Goal: Transaction & Acquisition: Complete application form

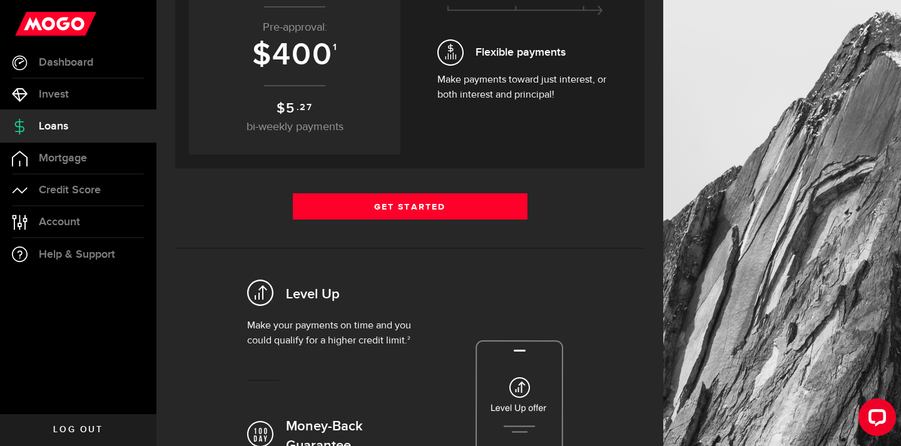
scroll to position [142, 0]
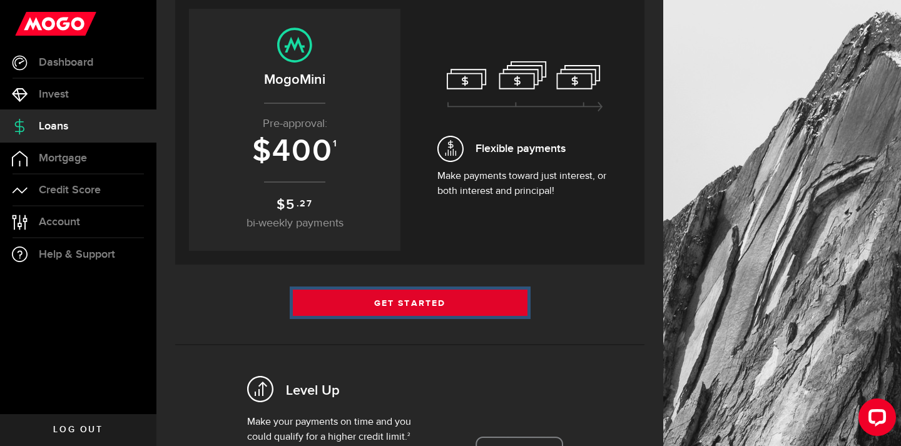
click at [466, 307] on link "Get Started" at bounding box center [410, 303] width 235 height 26
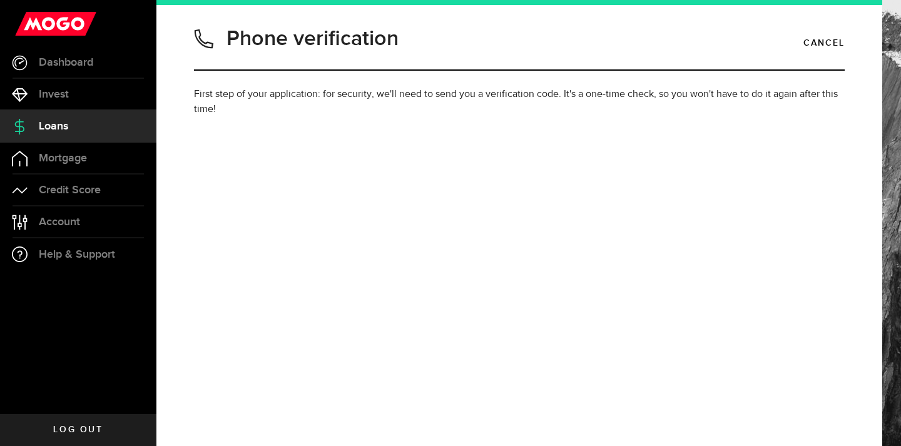
type input "6478220437"
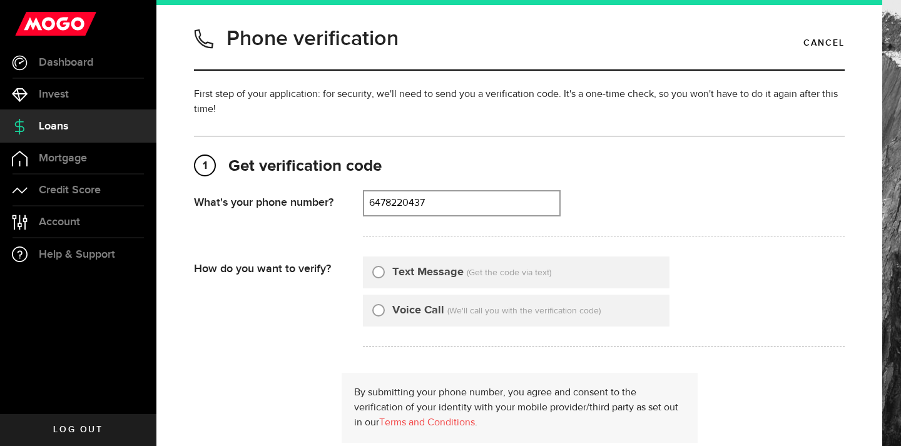
click at [428, 273] on label "Text Message" at bounding box center [427, 272] width 71 height 17
click at [385, 273] on input "Text Message" at bounding box center [378, 270] width 13 height 13
radio input "true"
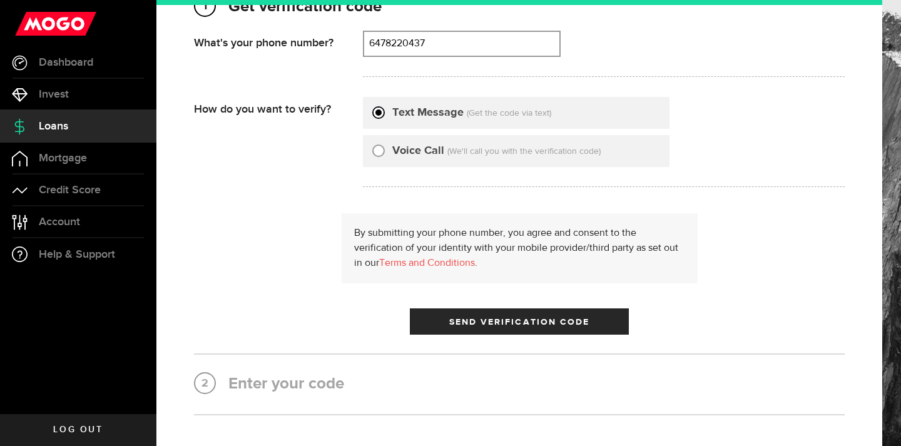
scroll to position [223, 0]
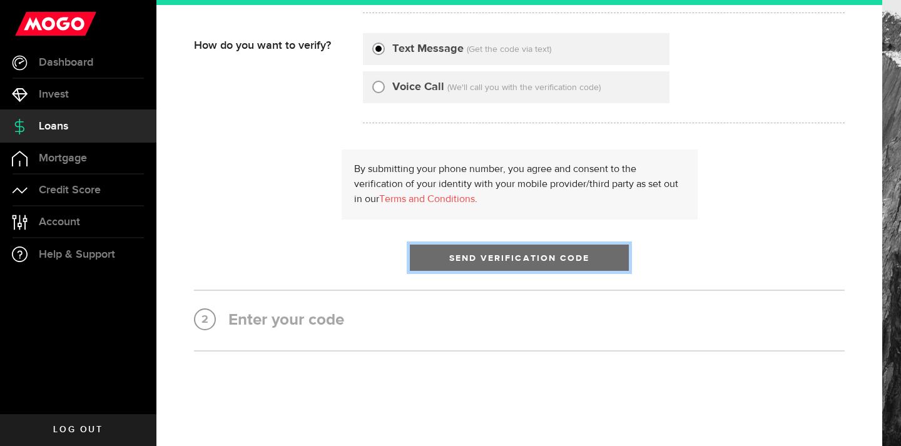
click at [460, 256] on span "Send Verification Code" at bounding box center [519, 258] width 141 height 9
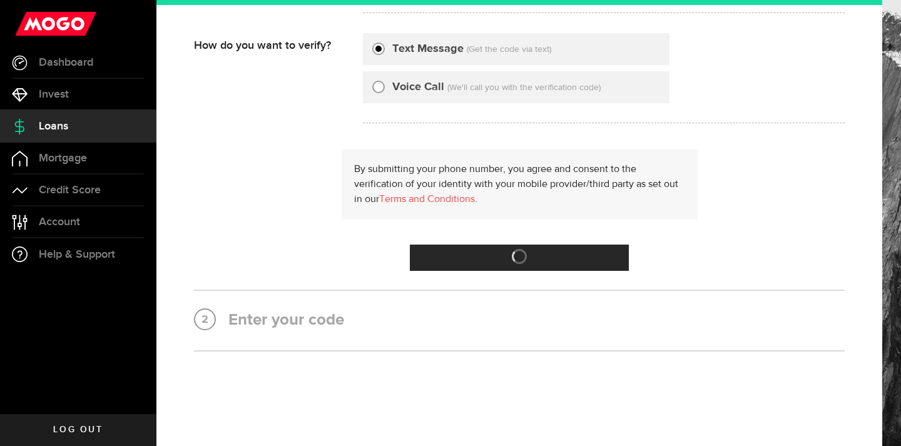
scroll to position [0, 0]
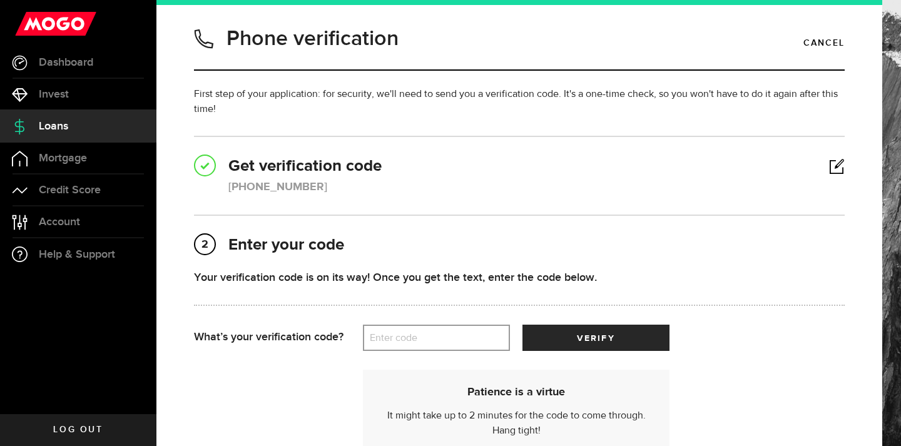
click at [405, 331] on label "Enter code" at bounding box center [436, 338] width 147 height 26
click at [405, 331] on input "Enter code" at bounding box center [436, 338] width 147 height 26
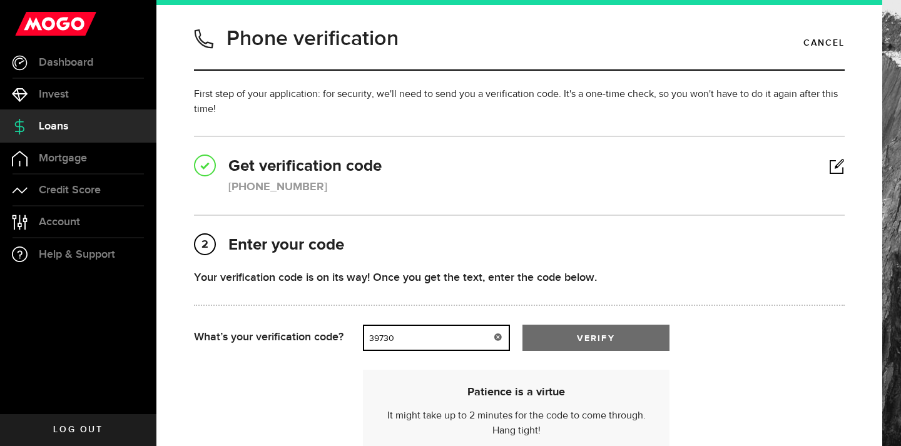
type input "39730"
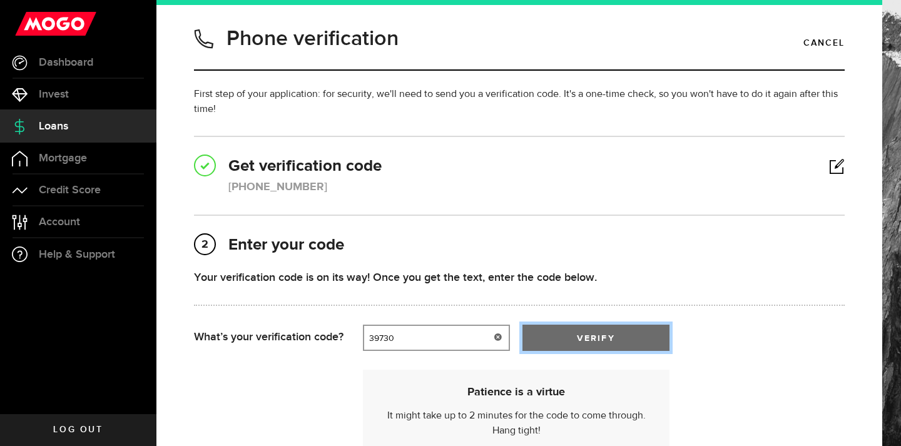
click at [595, 335] on span "submit" at bounding box center [596, 341] width 18 height 18
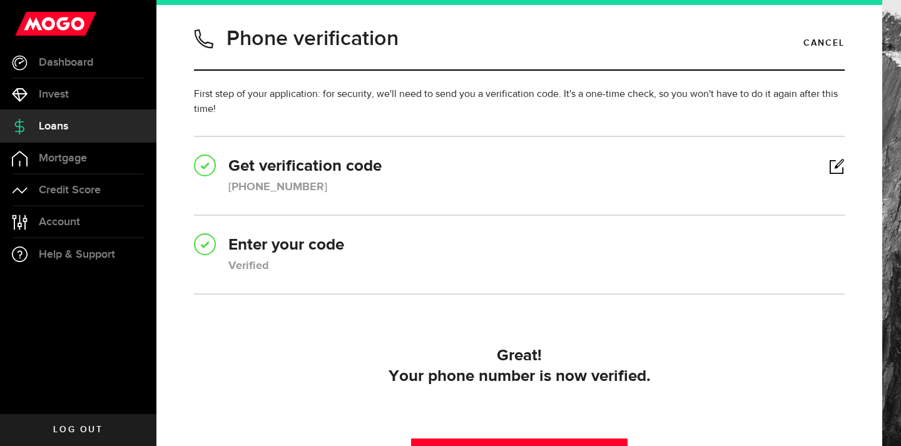
scroll to position [148, 0]
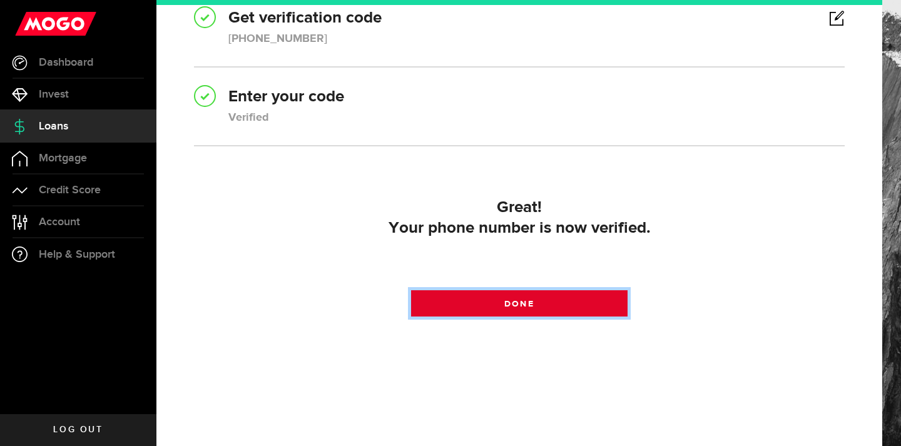
click at [539, 301] on link "Done" at bounding box center [519, 303] width 217 height 26
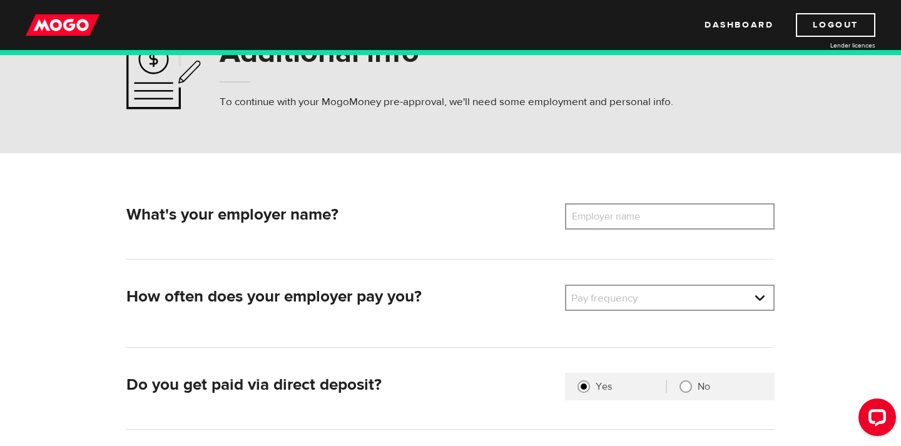
scroll to position [88, 0]
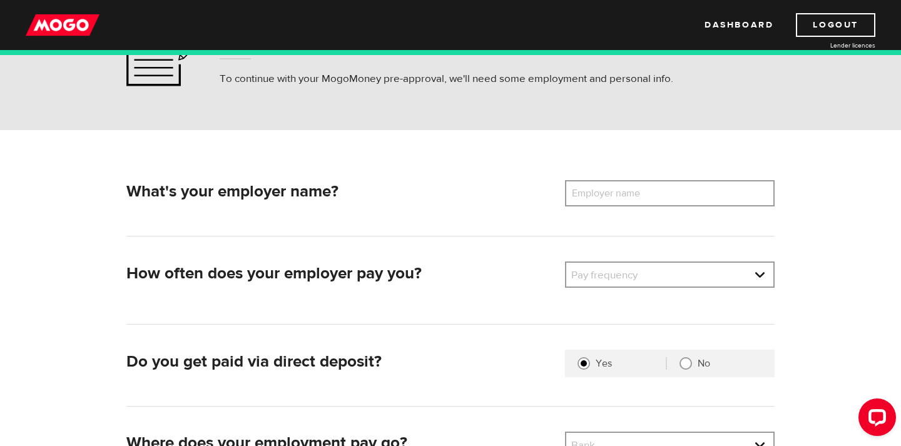
click at [640, 193] on label "Employer name" at bounding box center [615, 193] width 101 height 26
click at [640, 193] on input "Employer name" at bounding box center [670, 193] width 210 height 26
type input "C"
type input "Consolidated Credit Counseling services of Canada"
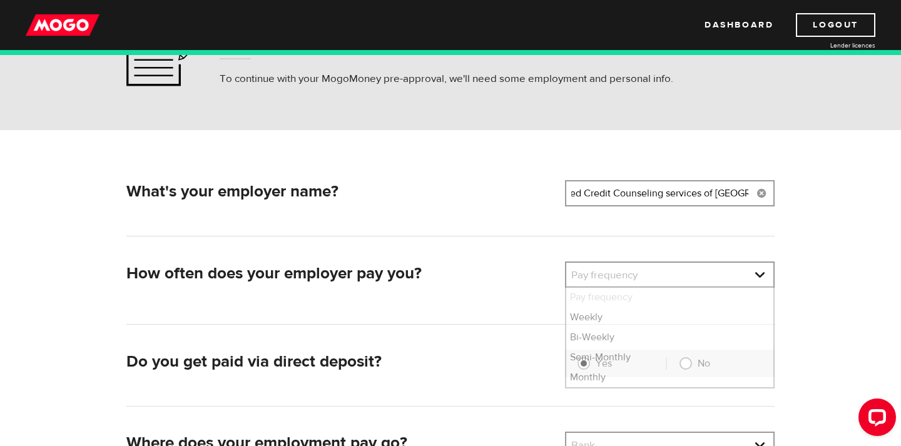
scroll to position [0, 0]
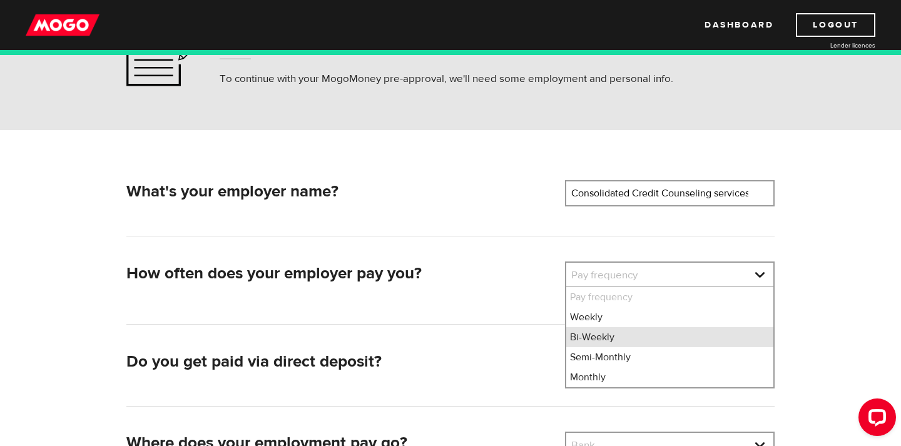
click at [592, 335] on li "Bi-Weekly" at bounding box center [669, 337] width 207 height 20
select select "2"
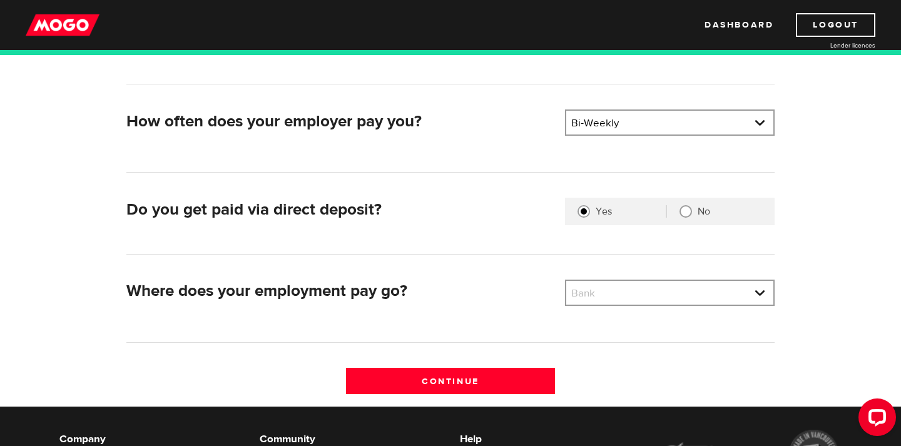
scroll to position [241, 0]
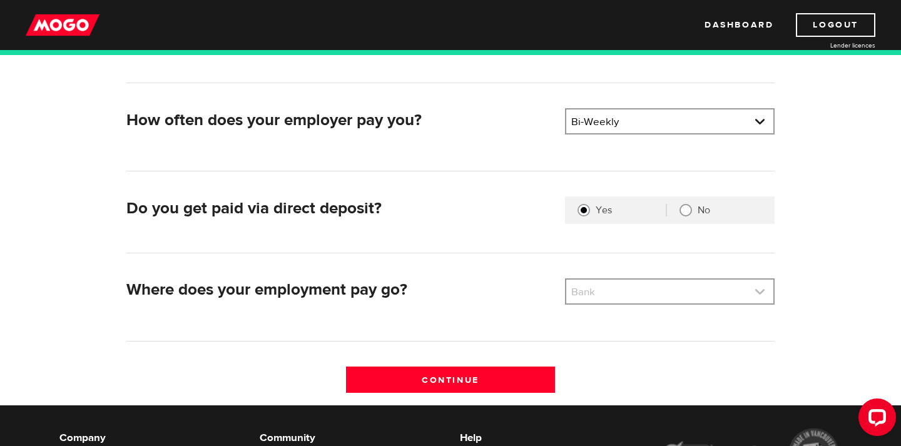
click at [607, 300] on link at bounding box center [669, 292] width 207 height 24
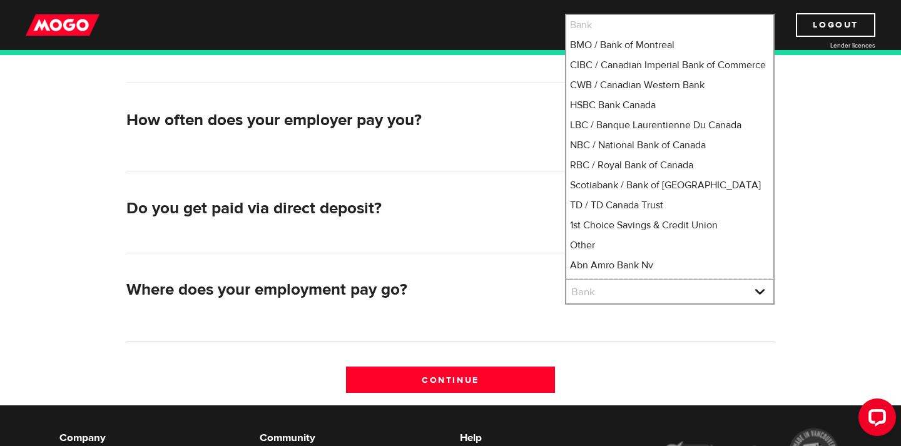
scroll to position [153, 0]
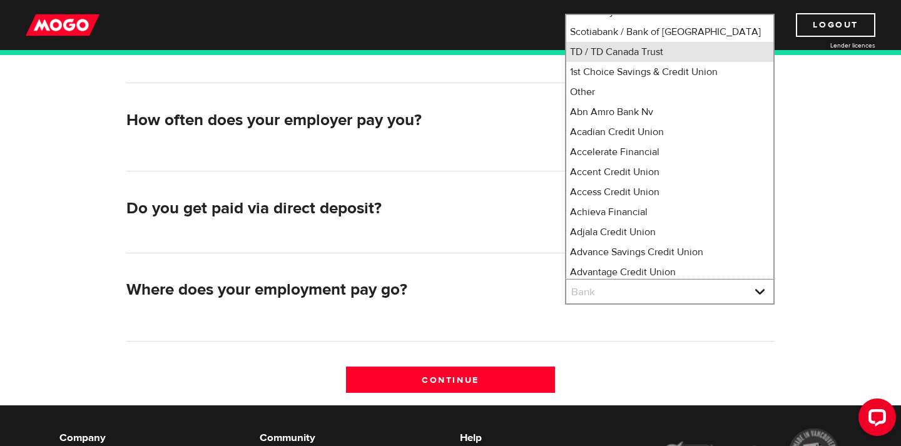
click at [602, 62] on li "TD / TD Canada Trust" at bounding box center [669, 52] width 207 height 20
select select "9"
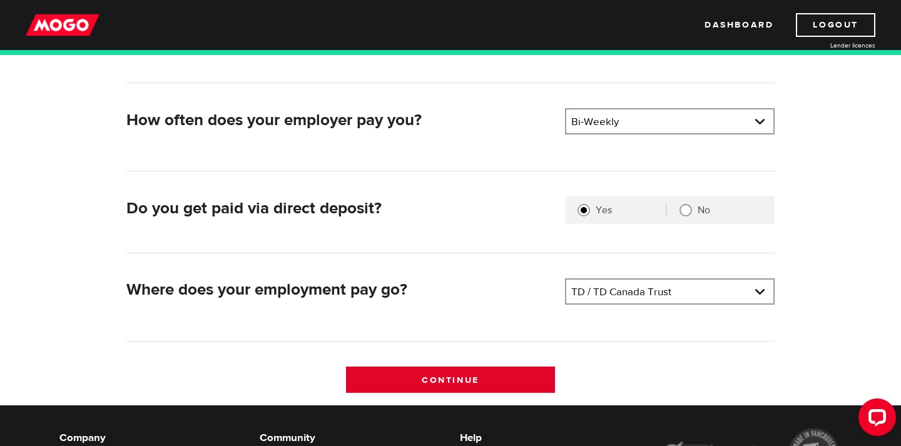
click at [486, 375] on input "Continue" at bounding box center [451, 380] width 210 height 26
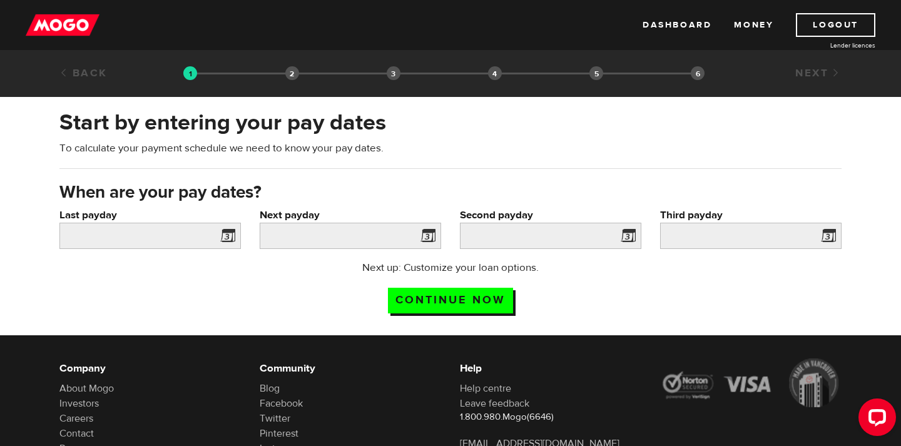
click at [231, 235] on span at bounding box center [225, 238] width 19 height 20
click at [226, 235] on span at bounding box center [225, 238] width 19 height 20
click at [177, 236] on input "Last payday" at bounding box center [149, 236] width 181 height 26
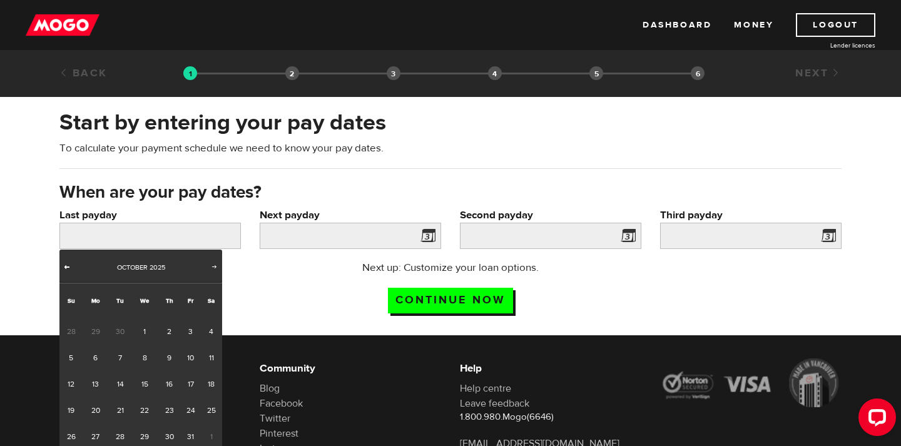
click at [68, 265] on span "Prev" at bounding box center [67, 266] width 10 height 10
click at [195, 412] on link "26" at bounding box center [190, 410] width 19 height 26
type input "2025/09/26"
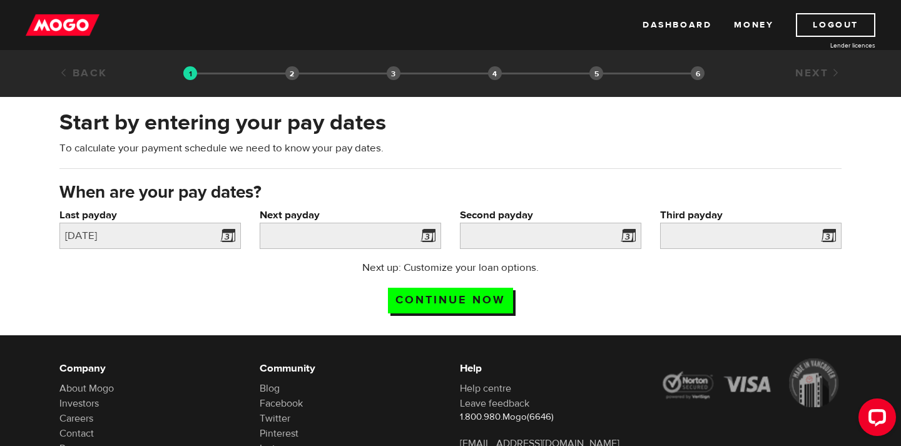
click at [423, 237] on span at bounding box center [425, 238] width 19 height 20
click at [432, 232] on span at bounding box center [425, 238] width 19 height 20
click at [397, 234] on input "Next payday" at bounding box center [350, 236] width 181 height 26
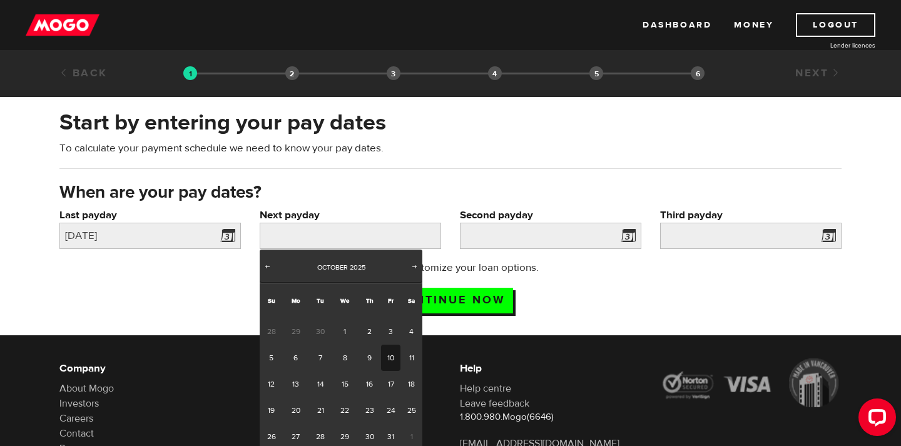
click at [383, 352] on link "10" at bounding box center [390, 358] width 19 height 26
type input "2025/10/10"
type input "2025/10/24"
type input "2025/11/7"
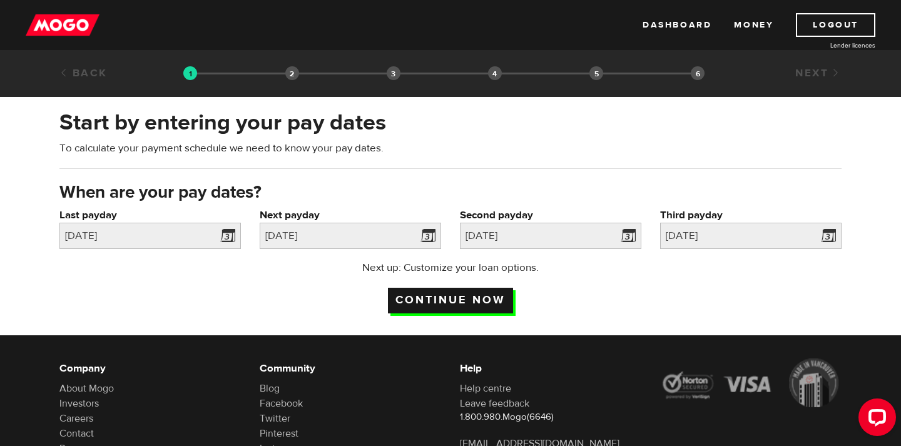
click at [481, 302] on input "Continue now" at bounding box center [450, 301] width 125 height 26
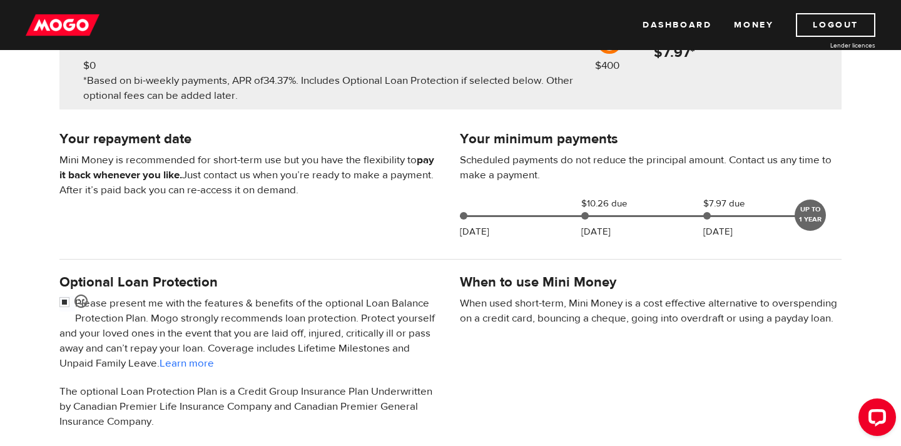
scroll to position [212, 0]
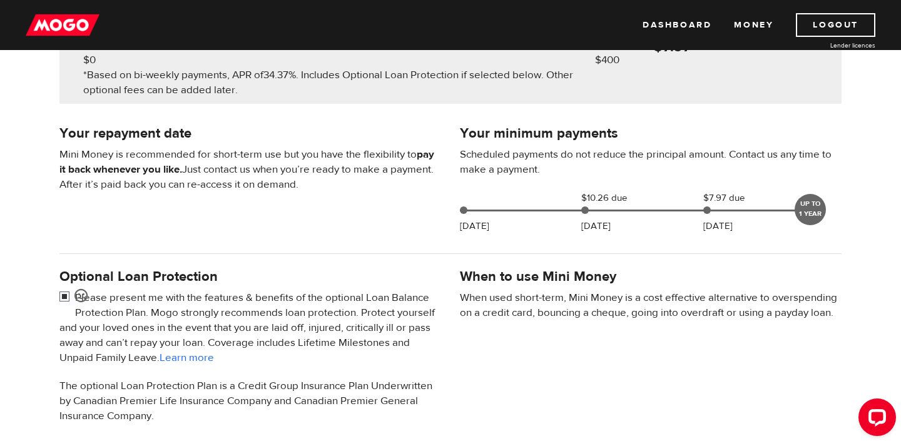
click at [66, 296] on input "checkbox" at bounding box center [67, 298] width 16 height 16
checkbox input "false"
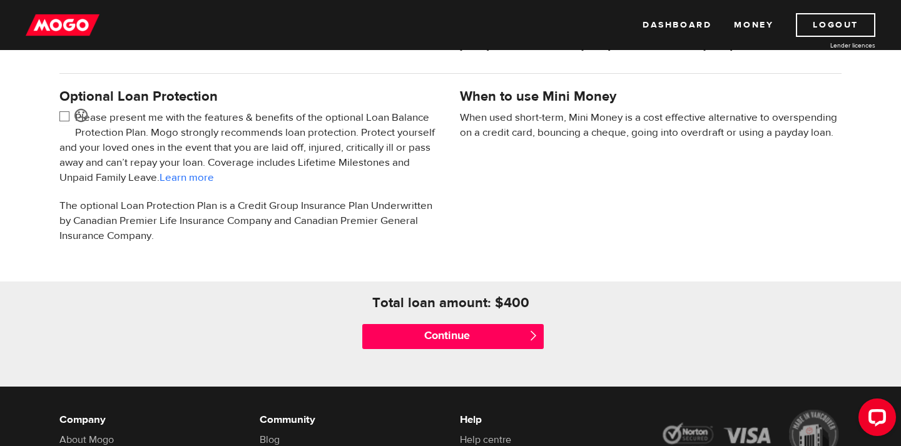
scroll to position [400, 0]
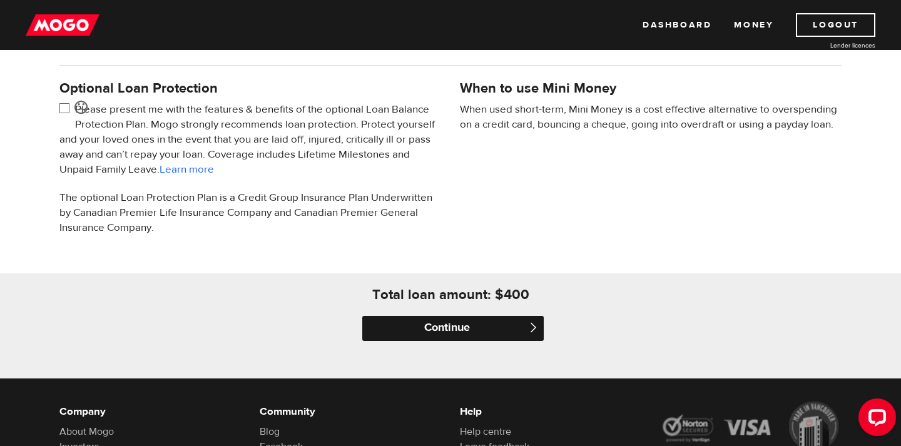
click at [429, 332] on input "Continue" at bounding box center [452, 328] width 181 height 25
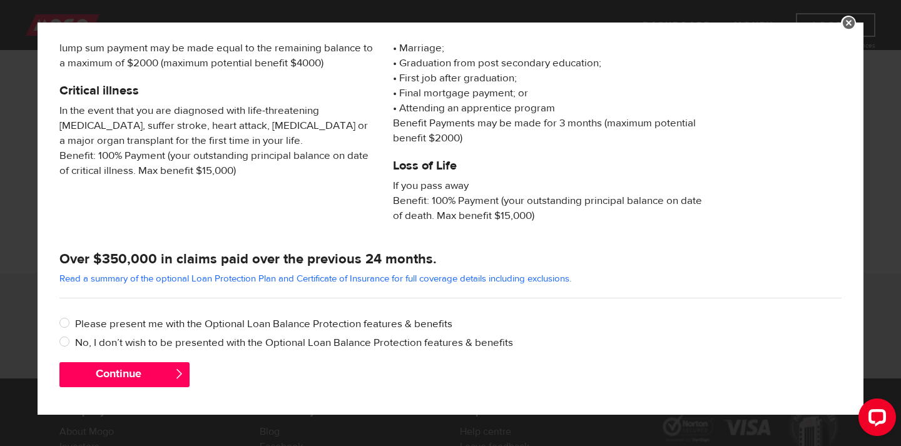
scroll to position [231, 0]
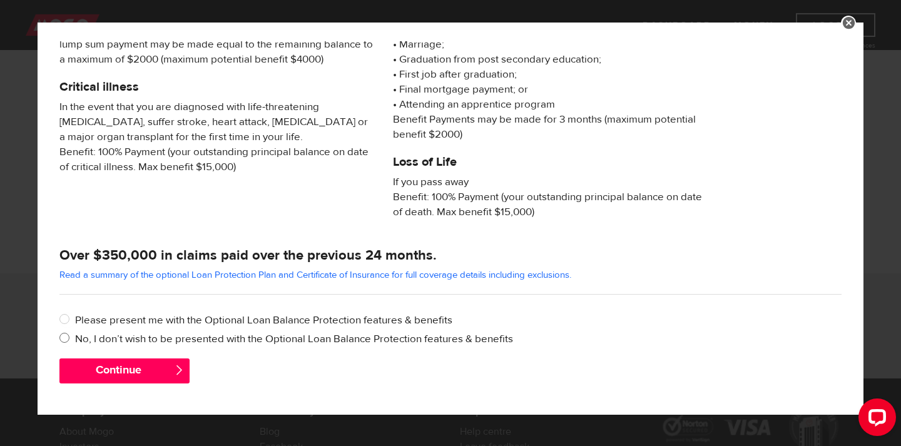
click at [172, 337] on label "No, I don’t wish to be presented with the Optional Loan Balance Protection feat…" at bounding box center [458, 339] width 766 height 15
click at [75, 337] on input "No, I don’t wish to be presented with the Optional Loan Balance Protection feat…" at bounding box center [67, 340] width 16 height 16
radio input "true"
click at [160, 370] on button "Continue" at bounding box center [124, 370] width 130 height 25
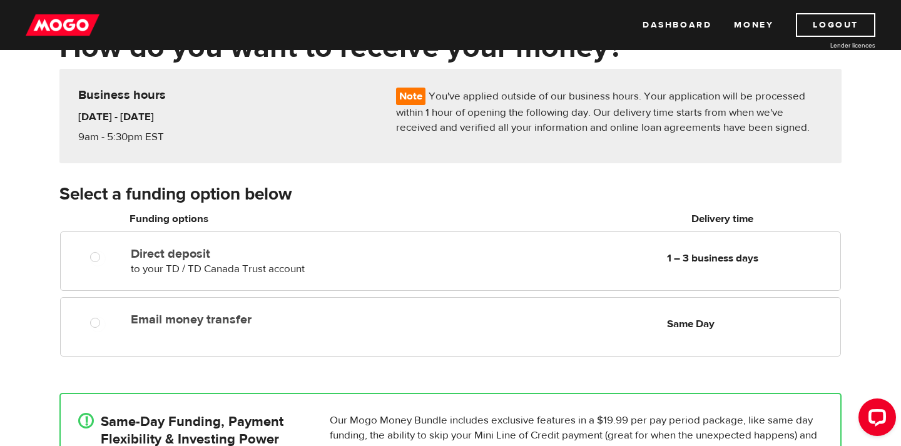
scroll to position [87, 0]
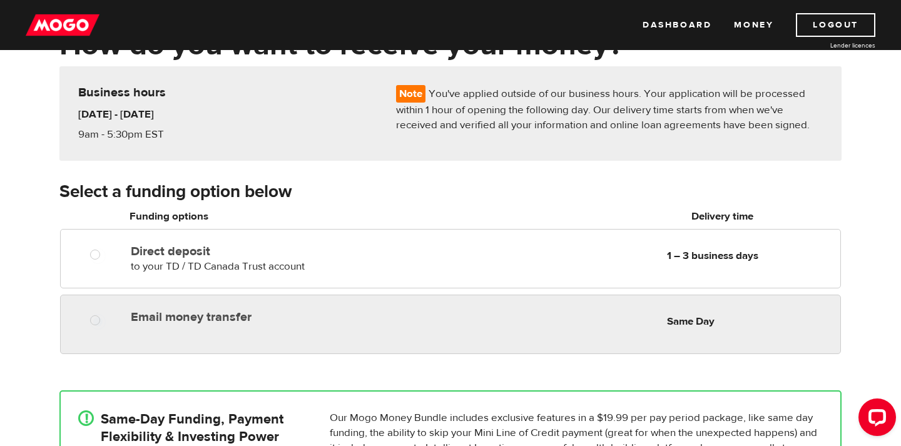
radio input "true"
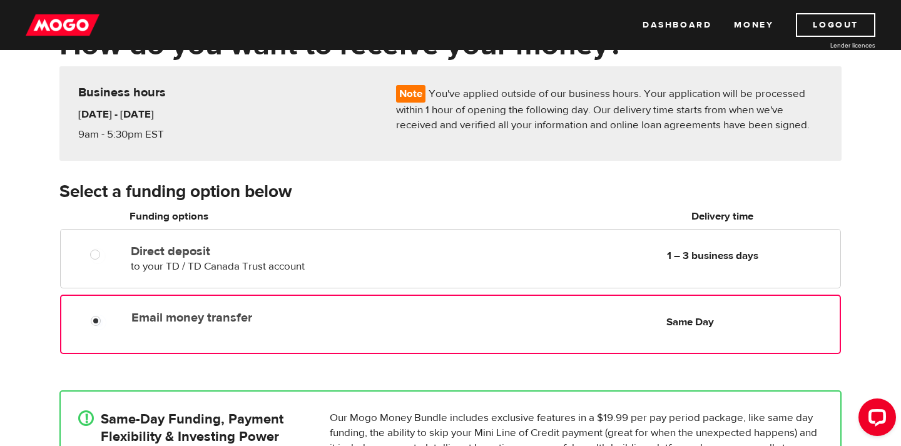
click at [170, 324] on label "Email money transfer" at bounding box center [274, 317] width 287 height 15
click at [106, 324] on input "Email money transfer" at bounding box center [99, 323] width 16 height 16
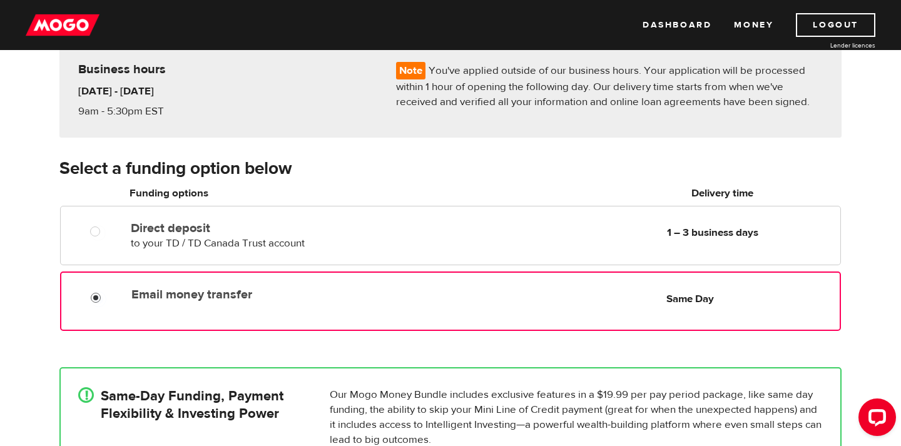
scroll to position [116, 0]
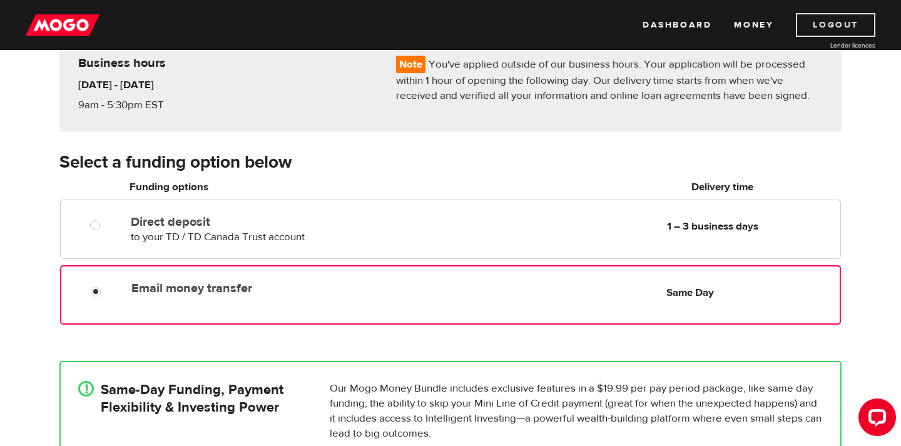
click at [849, 21] on link "Logout" at bounding box center [835, 25] width 79 height 24
